Goal: Ask a question

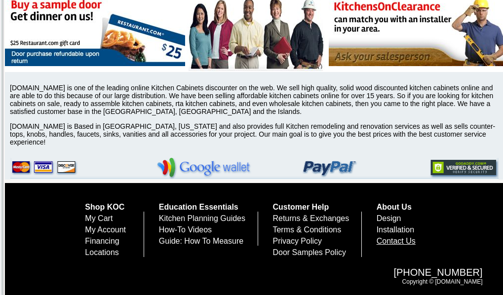
scroll to position [3502, 0]
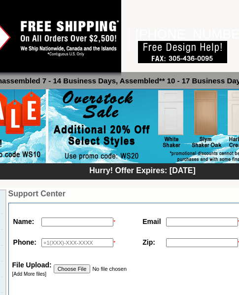
scroll to position [0, 122]
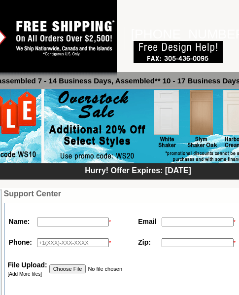
click at [60, 224] on input "text" at bounding box center [73, 222] width 72 height 9
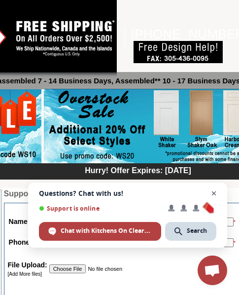
click at [215, 196] on span "Open chat" at bounding box center [214, 194] width 12 height 12
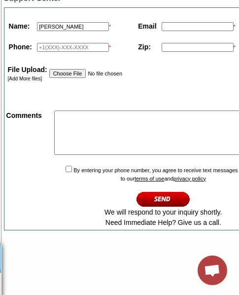
scroll to position [110, 122]
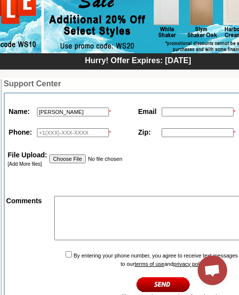
click at [55, 112] on input "Linda" at bounding box center [73, 112] width 72 height 9
type input "Linda Victor"
click at [173, 115] on input "text" at bounding box center [198, 112] width 72 height 9
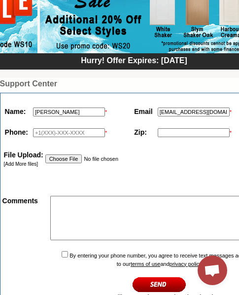
type input "lindavictor1950@gmail.com"
click at [33, 133] on input "text" at bounding box center [69, 132] width 72 height 9
type input "5042235377"
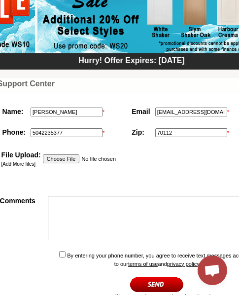
type input "70112"
click at [55, 208] on textarea at bounding box center [183, 218] width 270 height 44
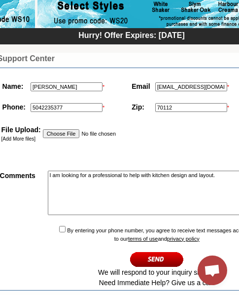
scroll to position [159, 129]
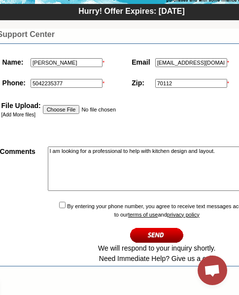
type textarea "I am looking for a professional to help with kitchen design and layout."
click at [59, 208] on input "checkbox" at bounding box center [62, 205] width 6 height 6
checkbox input "true"
click at [142, 238] on input "image" at bounding box center [157, 235] width 54 height 16
